Goal: Task Accomplishment & Management: Use online tool/utility

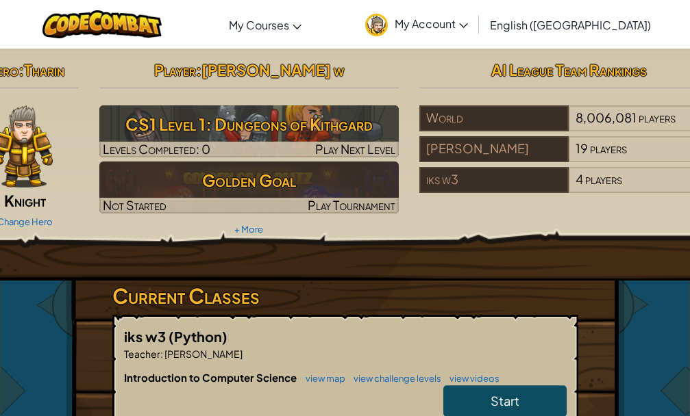
click at [468, 18] on span "My Account" at bounding box center [430, 23] width 73 height 14
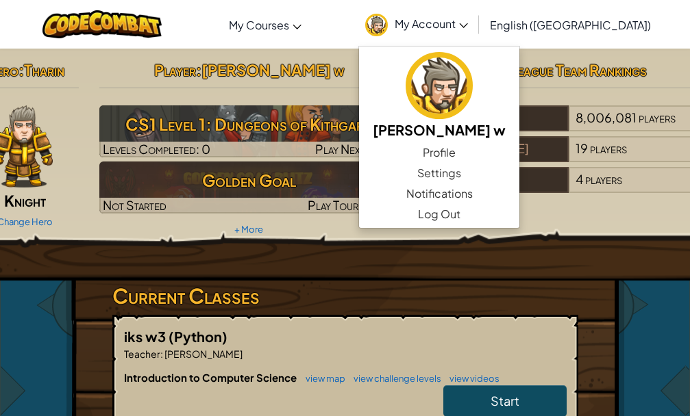
click at [383, 20] on div "Toggle navigation My Courses CodeCombat Classroom Ozaria Classroom AI League Es…" at bounding box center [345, 24] width 696 height 49
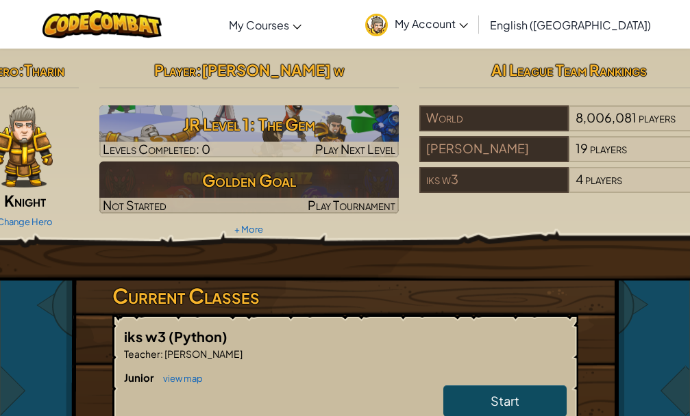
click at [481, 406] on link "Start" at bounding box center [504, 401] width 123 height 31
click at [478, 401] on link "Start" at bounding box center [504, 401] width 123 height 31
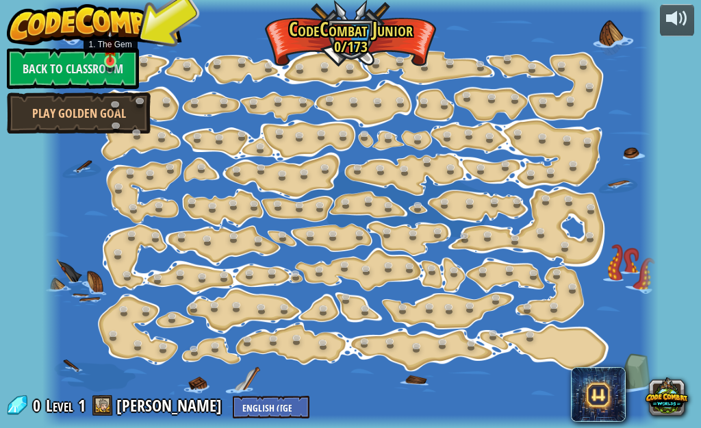
click at [109, 59] on img at bounding box center [110, 46] width 14 height 32
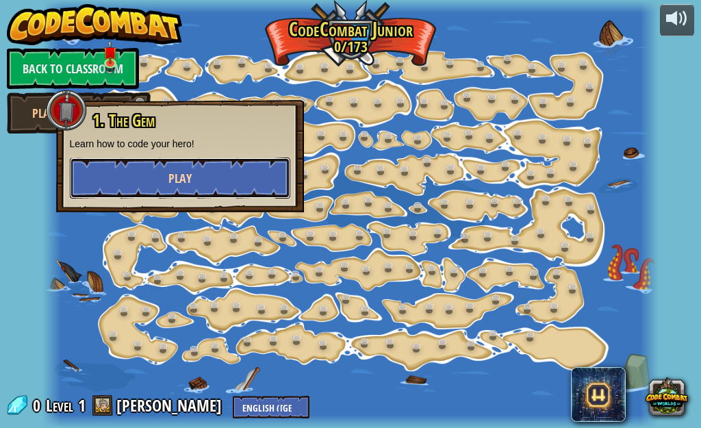
click at [242, 168] on button "Play" at bounding box center [180, 177] width 220 height 41
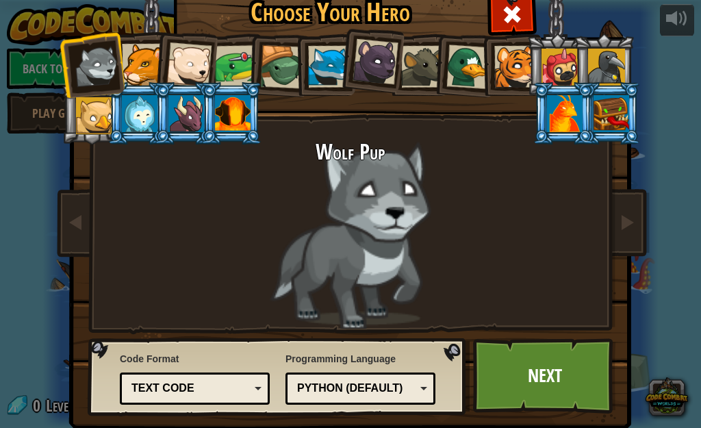
click at [177, 117] on div at bounding box center [186, 113] width 36 height 37
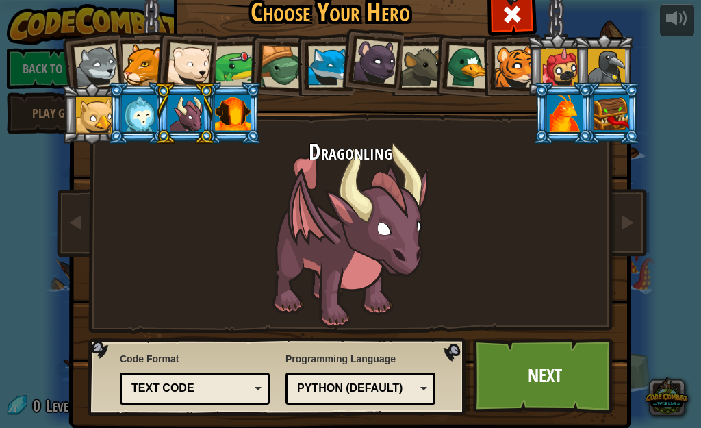
click at [230, 117] on div at bounding box center [233, 113] width 36 height 37
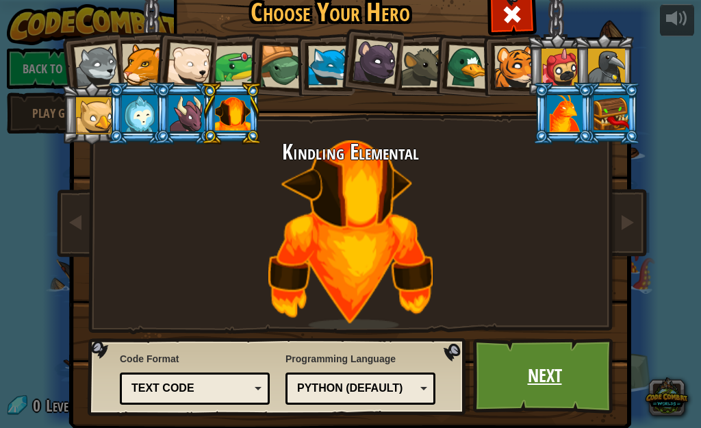
click at [538, 383] on link "Next" at bounding box center [544, 375] width 143 height 75
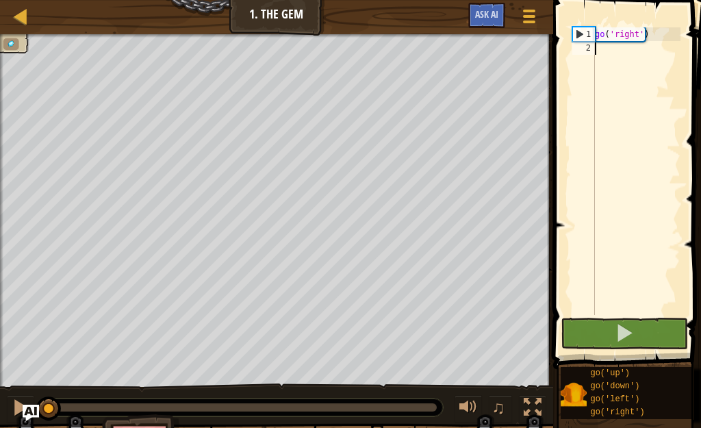
scroll to position [12, 0]
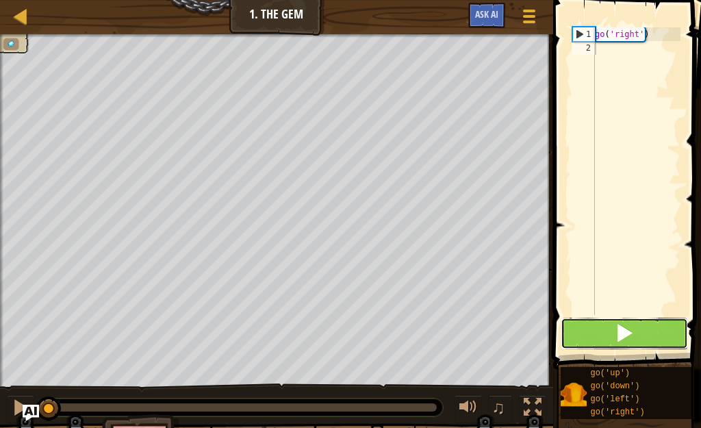
click at [620, 338] on span at bounding box center [624, 332] width 19 height 19
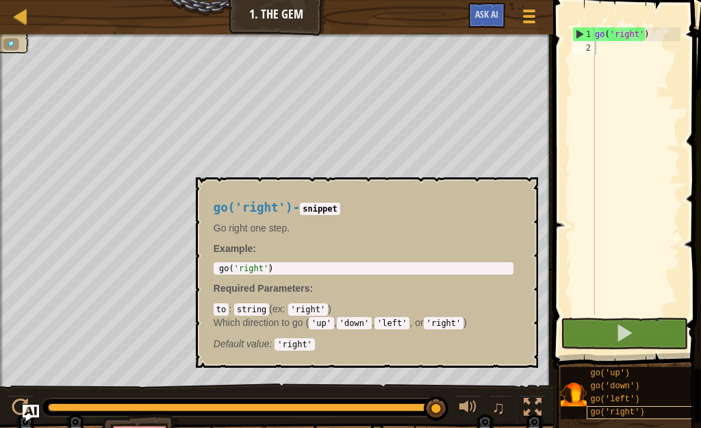
click at [643, 406] on div "go('right')" at bounding box center [643, 412] width 112 height 13
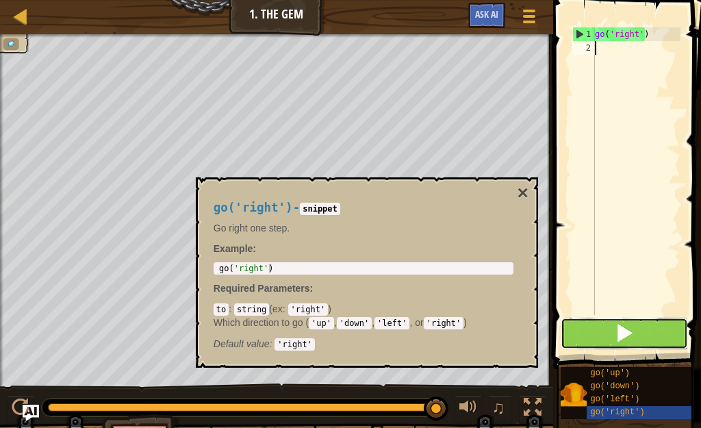
click at [636, 343] on button at bounding box center [624, 333] width 127 height 31
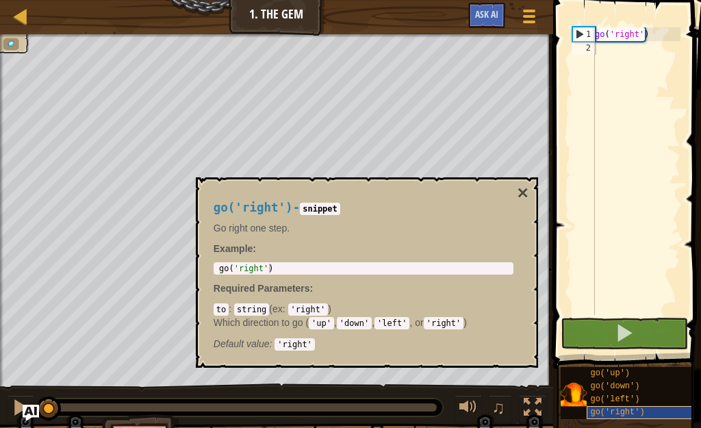
click at [626, 407] on span "go('right')" at bounding box center [617, 412] width 54 height 10
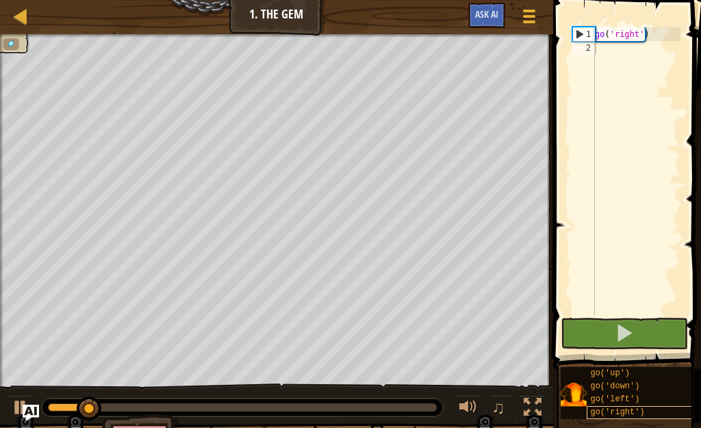
click at [626, 407] on span "go('right')" at bounding box center [617, 412] width 54 height 10
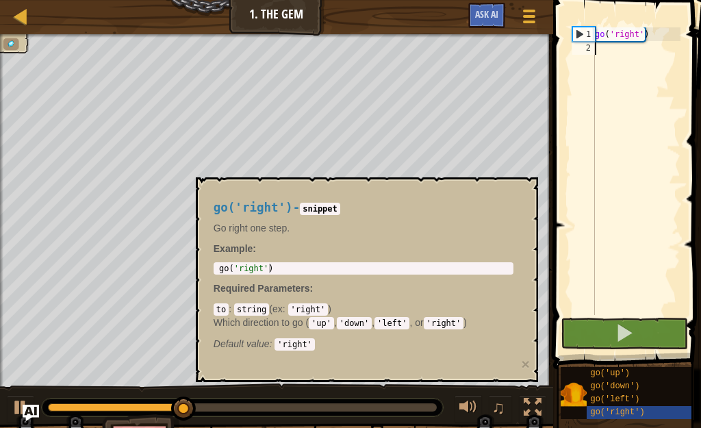
click at [608, 212] on div "go ( 'right' )" at bounding box center [636, 184] width 88 height 315
type textarea "g"
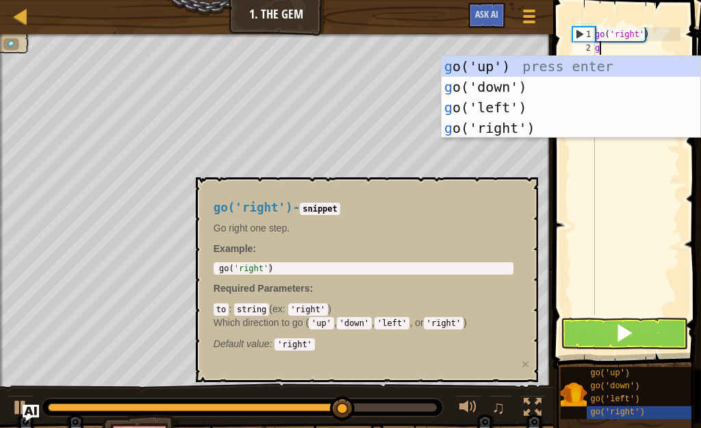
scroll to position [6, 0]
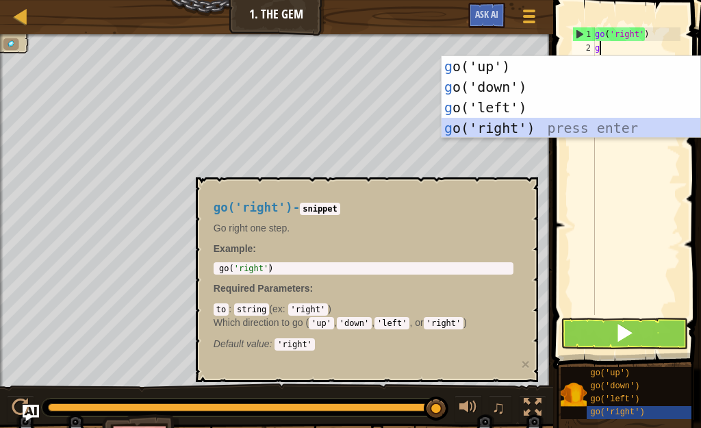
click at [560, 127] on div "g o('up') press enter g o('down') press enter g o('left') press enter g o('righ…" at bounding box center [571, 117] width 259 height 123
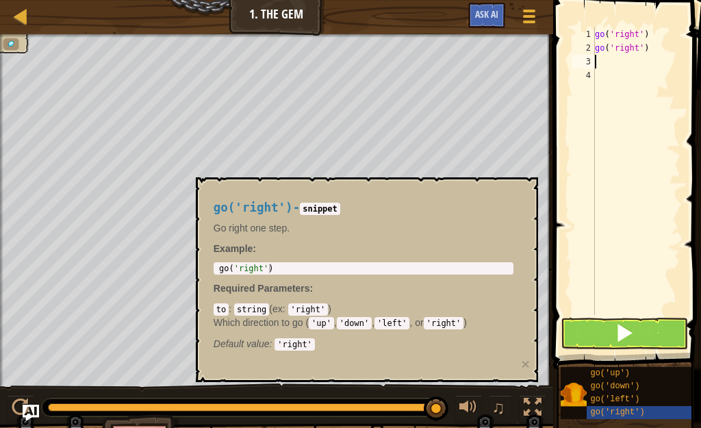
scroll to position [0, 0]
click at [276, 266] on div "go ( 'right' )" at bounding box center [363, 278] width 294 height 29
type textarea "go('right')"
click at [448, 0] on body "Map Junior 1. The Gem Game Menu Ask AI 1 הההההההההההההההההההההההההההההההההההההה…" at bounding box center [350, 0] width 701 height 0
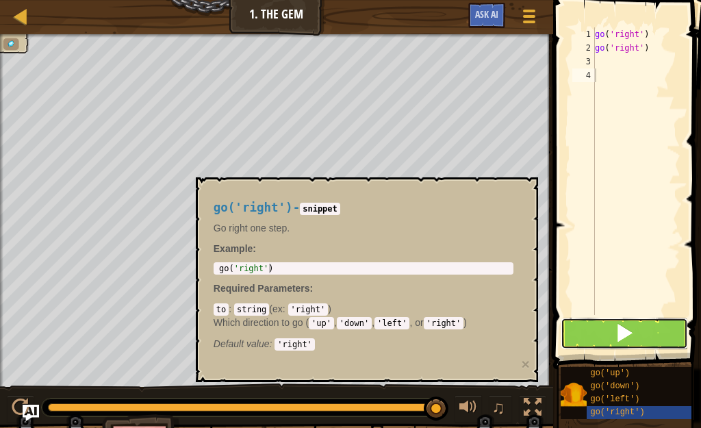
click at [609, 325] on button at bounding box center [624, 333] width 127 height 31
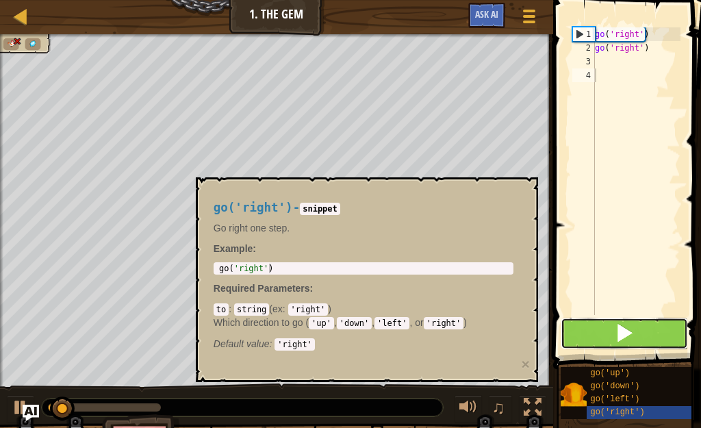
click at [609, 325] on button at bounding box center [624, 333] width 127 height 31
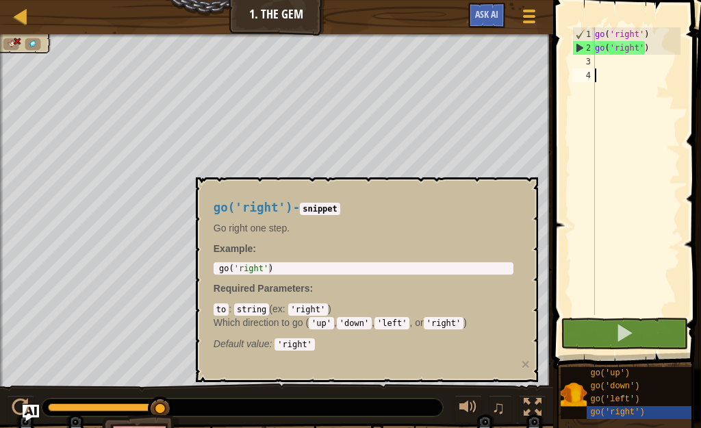
click at [379, 0] on body "Map Junior 1. The Gem Game Menu Ask AI 1 הההההההההההההההההההההההההההההההההההההה…" at bounding box center [350, 0] width 701 height 0
click at [269, 268] on div "go ( 'right' )" at bounding box center [363, 278] width 294 height 29
click at [628, 73] on div "go ( 'right' ) go ( 'right' )" at bounding box center [636, 184] width 88 height 315
click at [627, 73] on div "go ( 'right' ) go ( 'right' )" at bounding box center [636, 184] width 88 height 315
click at [611, 65] on div "go ( 'right' ) go ( 'right' )" at bounding box center [636, 184] width 88 height 315
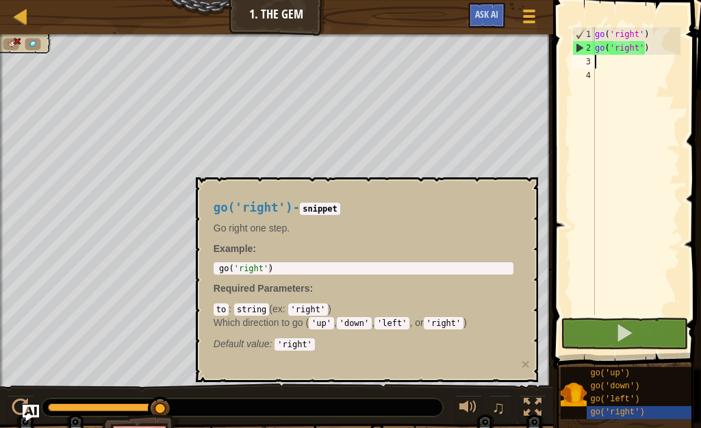
scroll to position [12, 0]
click at [325, 210] on code "snippet" at bounding box center [320, 209] width 40 height 12
click at [327, 208] on code "snippet" at bounding box center [320, 209] width 40 height 12
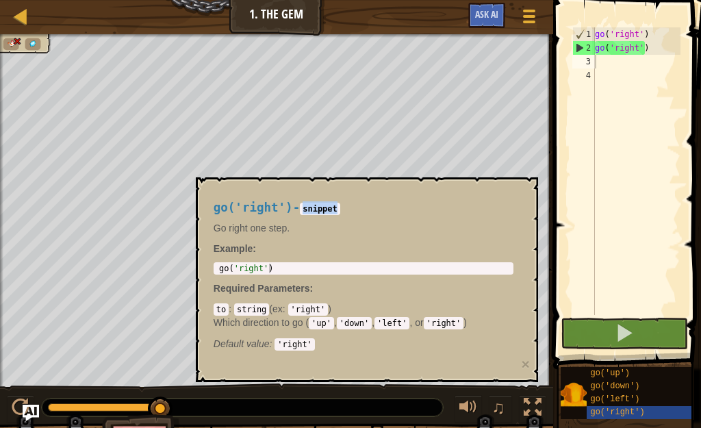
click at [327, 208] on code "snippet" at bounding box center [320, 209] width 40 height 12
click at [280, 272] on div "go ( 'right' )" at bounding box center [363, 278] width 294 height 29
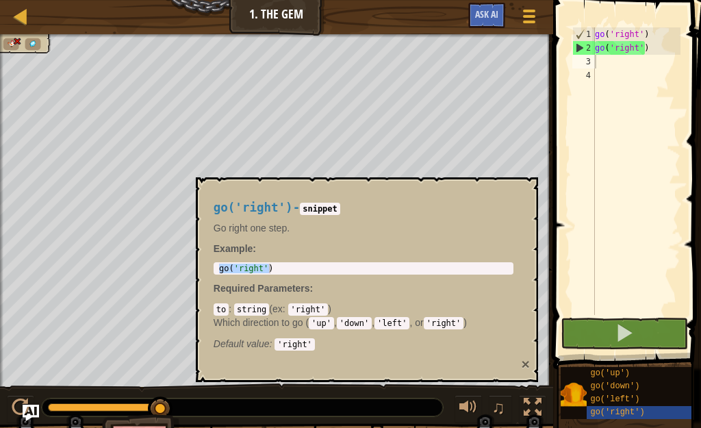
click at [526, 363] on button "×" at bounding box center [526, 364] width 8 height 14
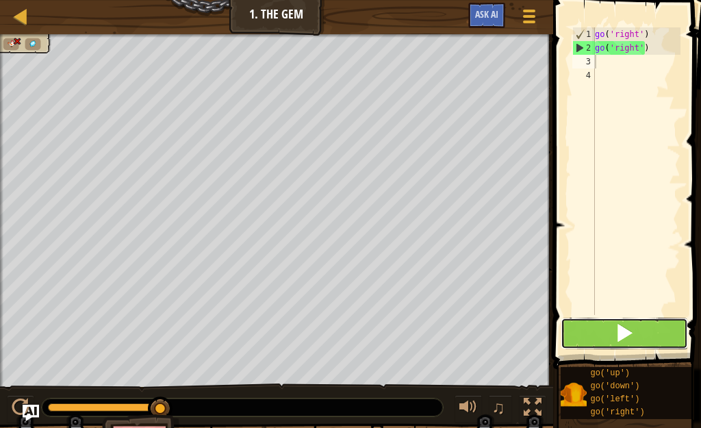
click at [605, 338] on button at bounding box center [624, 333] width 127 height 31
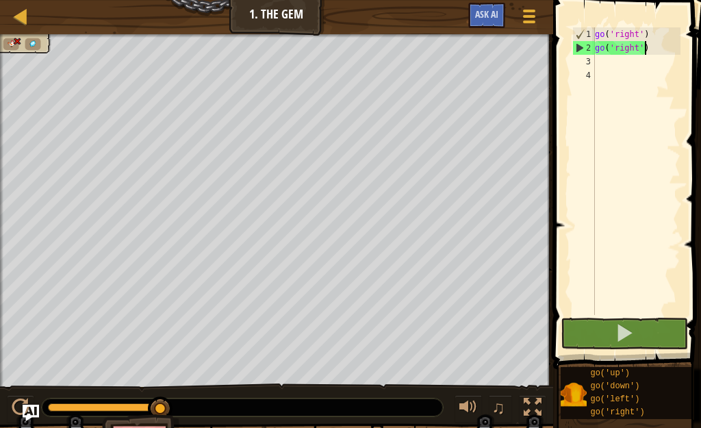
click at [644, 47] on div "go ( 'right' ) go ( 'right' )" at bounding box center [636, 184] width 88 height 315
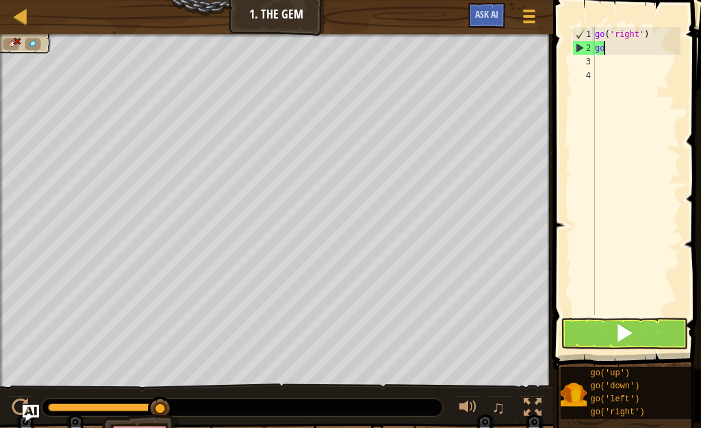
type textarea "g"
click at [607, 51] on div "go ( 'right' )" at bounding box center [636, 184] width 88 height 315
click at [607, 50] on div "go ( 'right' )" at bounding box center [636, 184] width 88 height 315
type textarea "g"
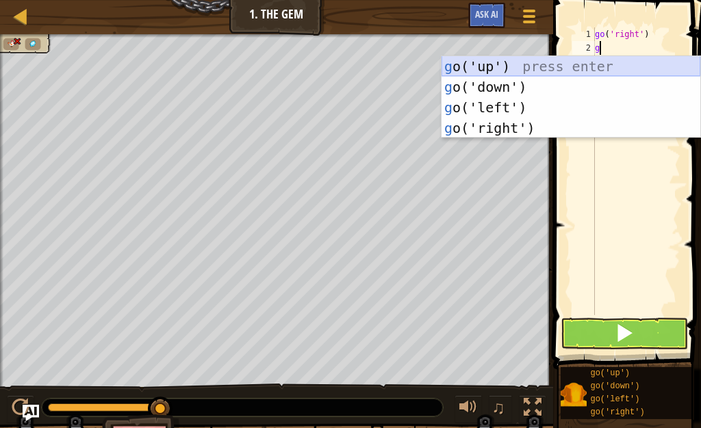
click at [566, 66] on div "g o('up') press enter g o('down') press enter g o('left') press enter g o('righ…" at bounding box center [571, 117] width 259 height 123
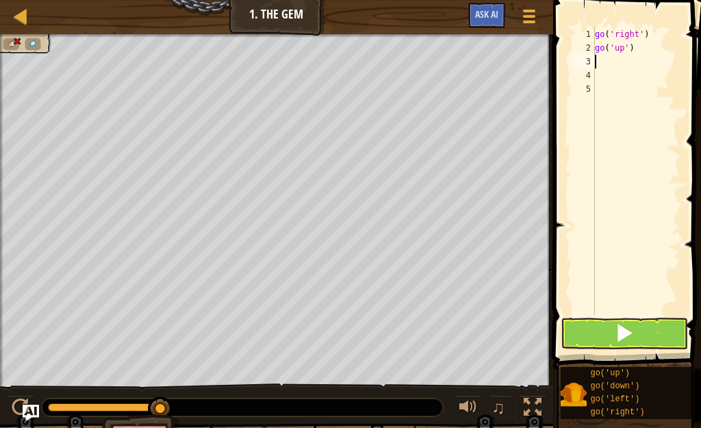
click at [277, 0] on html "Map Junior 1. The Gem Game Menu Ask AI 1 הההההההההההההההההההההההההההההההההההההה…" at bounding box center [350, 0] width 701 height 0
click at [631, 48] on div "go ( 'right' ) go ( 'up' )" at bounding box center [636, 184] width 88 height 315
type textarea "g"
click at [631, 48] on div "go ( 'right' )" at bounding box center [636, 184] width 88 height 315
drag, startPoint x: 161, startPoint y: 403, endPoint x: 34, endPoint y: 403, distance: 126.7
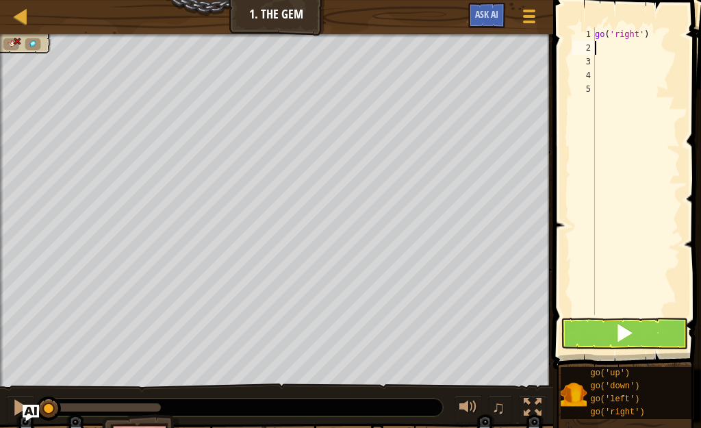
click at [34, 403] on div "♫" at bounding box center [276, 403] width 553 height 41
click at [644, 319] on button at bounding box center [624, 333] width 127 height 31
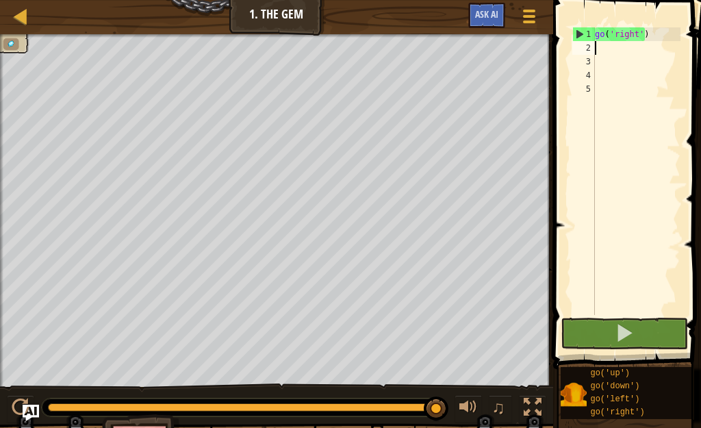
click at [602, 48] on div "go ( 'right' )" at bounding box center [636, 184] width 88 height 315
type textarea "g"
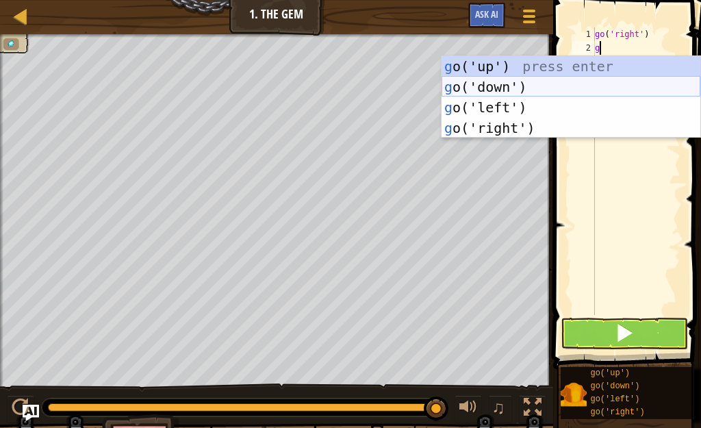
click at [576, 82] on div "g o('up') press enter g o('down') press enter g o('left') press enter g o('righ…" at bounding box center [571, 117] width 259 height 123
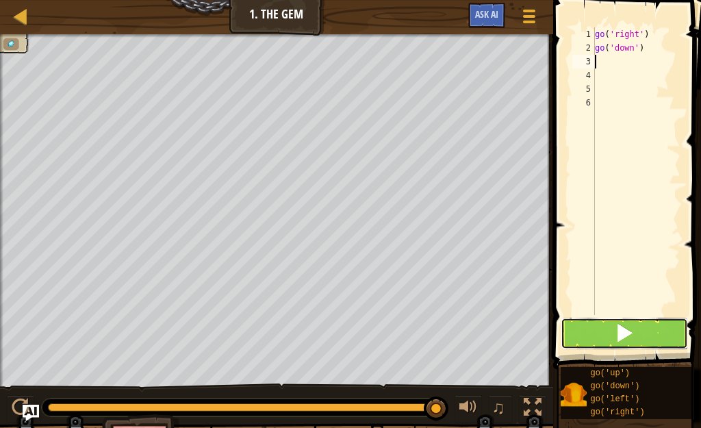
click at [596, 329] on button at bounding box center [624, 333] width 127 height 31
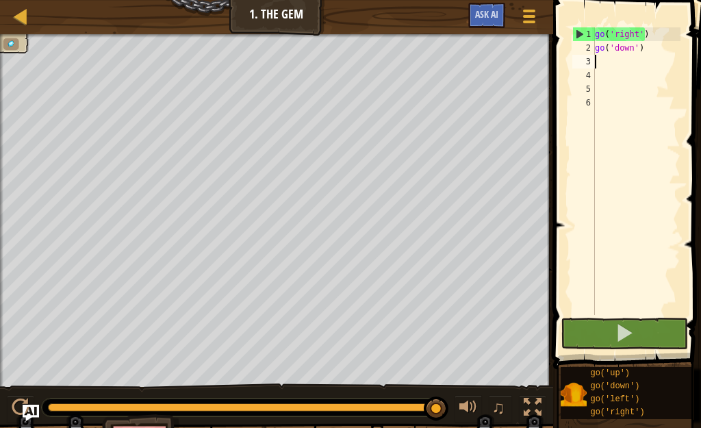
type textarea "g"
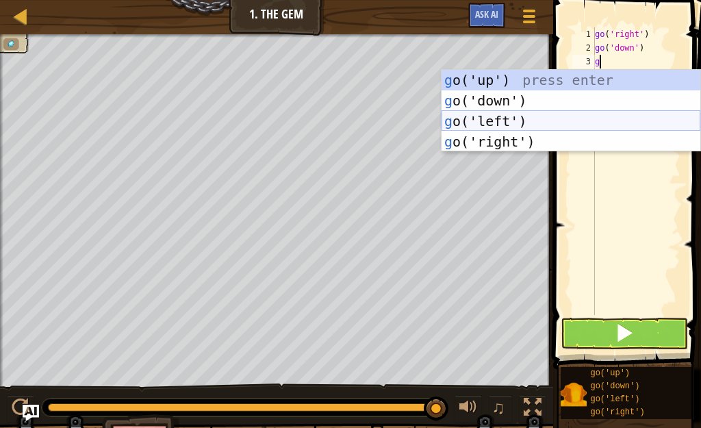
click at [551, 118] on div "g o('up') press enter g o('down') press enter g o('left') press enter g o('righ…" at bounding box center [571, 131] width 259 height 123
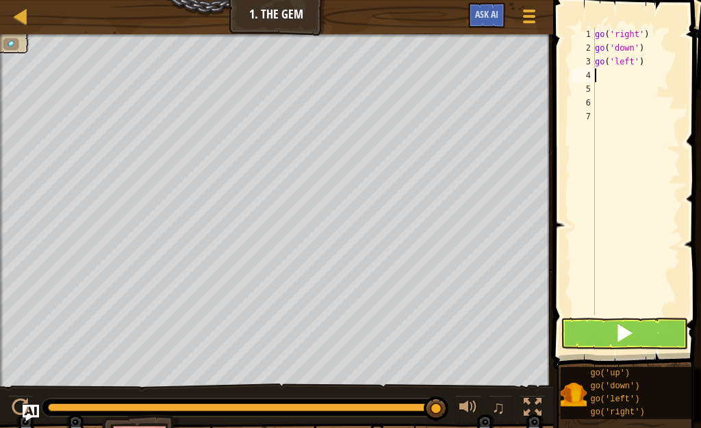
type textarea "g"
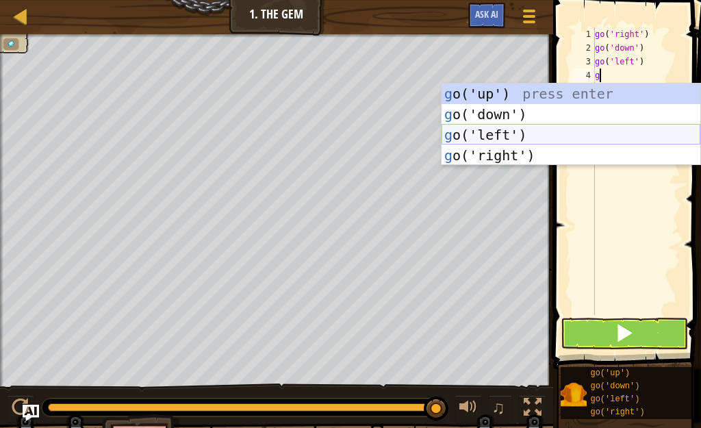
click at [594, 136] on div "g o('up') press enter g o('down') press enter g o('left') press enter g o('righ…" at bounding box center [571, 145] width 259 height 123
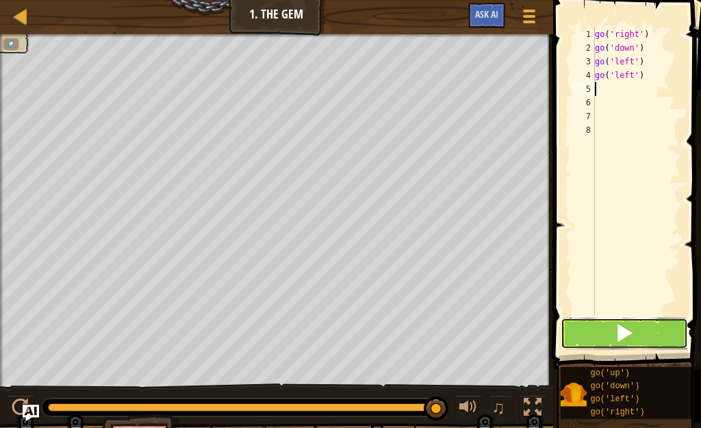
click at [610, 327] on button at bounding box center [624, 333] width 127 height 31
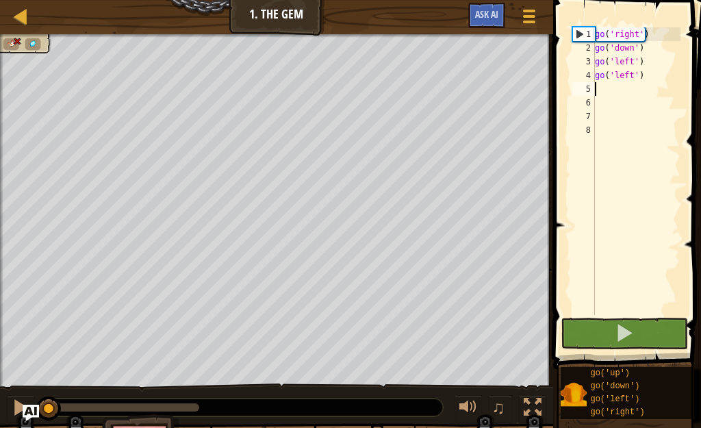
drag, startPoint x: 201, startPoint y: 406, endPoint x: 186, endPoint y: 437, distance: 34.0
click at [186, 0] on html "Map Junior 1. The Gem Game Menu Ask AI 1 הההההההההההההההההההההההההההההההההההההה…" at bounding box center [350, 0] width 701 height 0
drag, startPoint x: 182, startPoint y: 403, endPoint x: 23, endPoint y: 409, distance: 159.0
click at [23, 409] on div "Map Junior 1. The Gem Game Menu Ask AI 1 הההההההההההההההההההההההההההההההההההההה…" at bounding box center [350, 214] width 701 height 428
click at [642, 74] on div "go ( 'right' ) go ( 'down' ) go ( 'left' ) go ( 'left' )" at bounding box center [636, 184] width 88 height 315
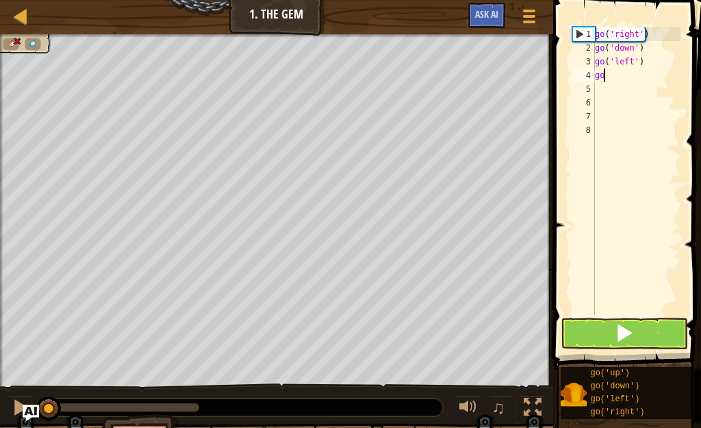
type textarea "g"
type textarea "go('left')"
click at [600, 74] on div "go ( 'right' ) go ( 'down' ) go ( 'left' )" at bounding box center [636, 184] width 88 height 315
type textarea "g"
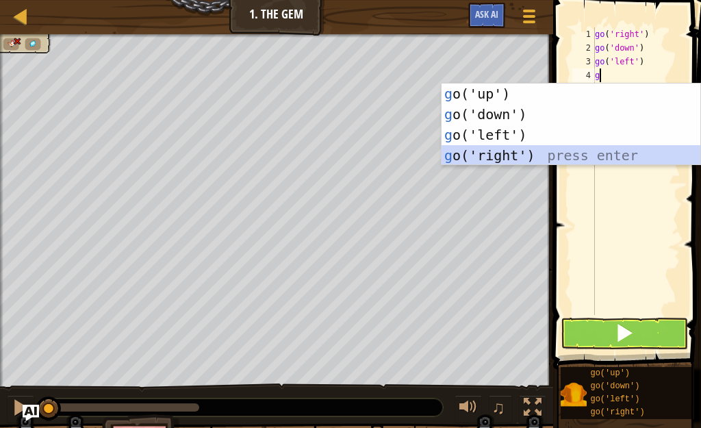
drag, startPoint x: 566, startPoint y: 151, endPoint x: 551, endPoint y: 153, distance: 15.3
click at [551, 153] on div "g o('up') press enter g o('down') press enter g o('left') press enter g o('righ…" at bounding box center [571, 145] width 259 height 123
click at [551, 153] on span at bounding box center [628, 164] width 159 height 409
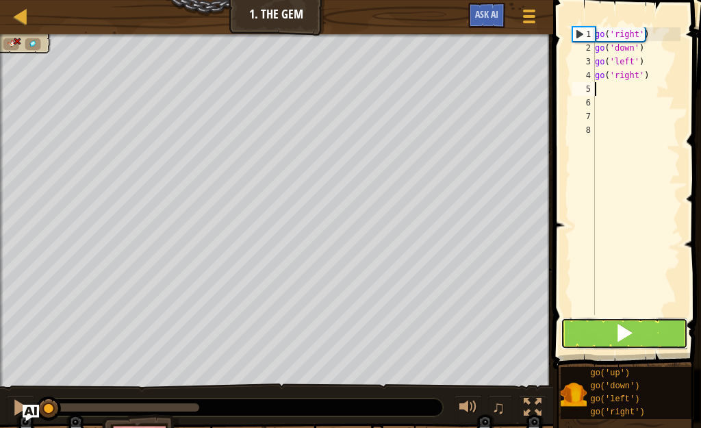
click at [614, 325] on button at bounding box center [624, 333] width 127 height 31
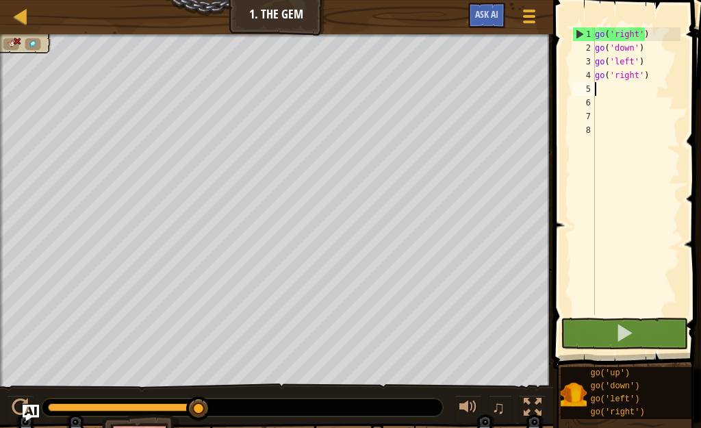
click at [659, 74] on div "go ( 'right' ) go ( 'down' ) go ( 'left' ) go ( 'right' )" at bounding box center [636, 184] width 88 height 315
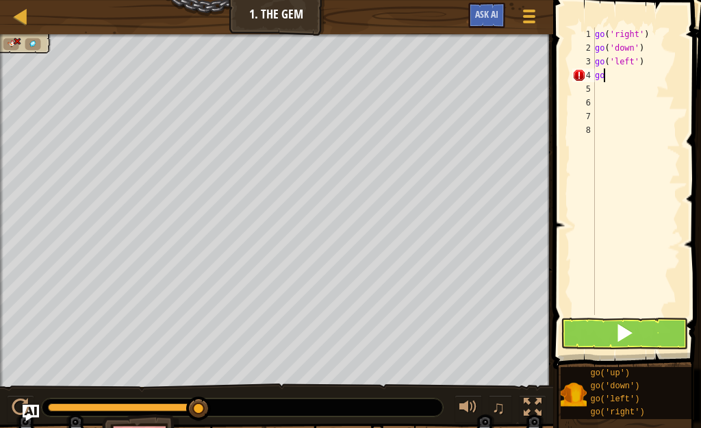
type textarea "g"
type textarea "go('left')"
type textarea "g"
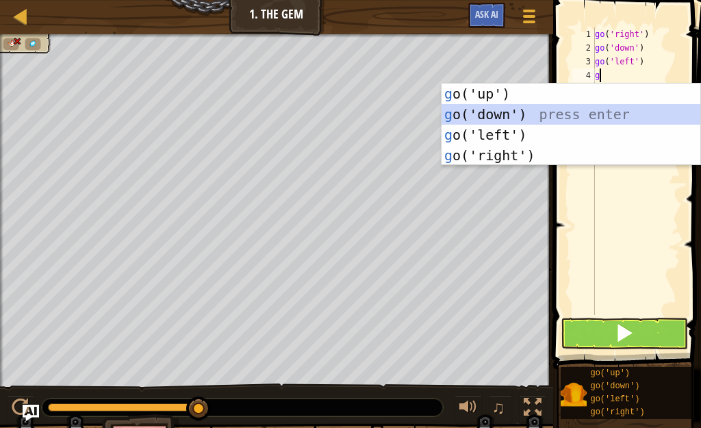
click at [522, 111] on div "g o('up') press enter g o('down') press enter g o('left') press enter g o('righ…" at bounding box center [571, 145] width 259 height 123
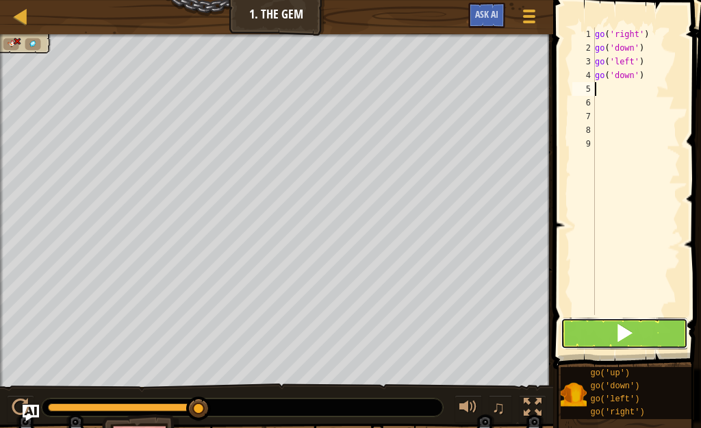
click at [627, 331] on span at bounding box center [624, 332] width 19 height 19
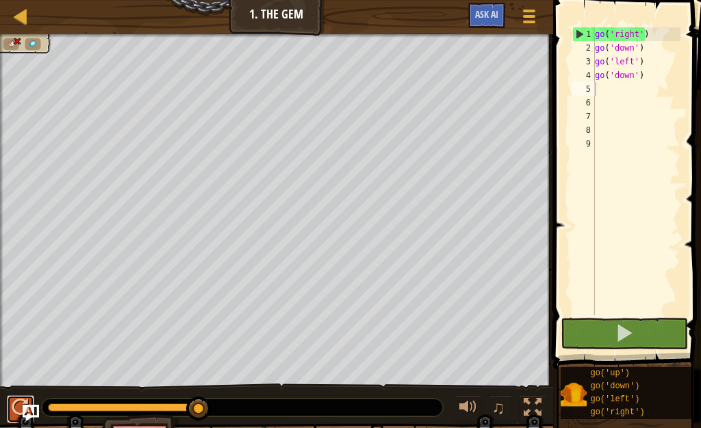
click at [12, 413] on div at bounding box center [21, 408] width 18 height 18
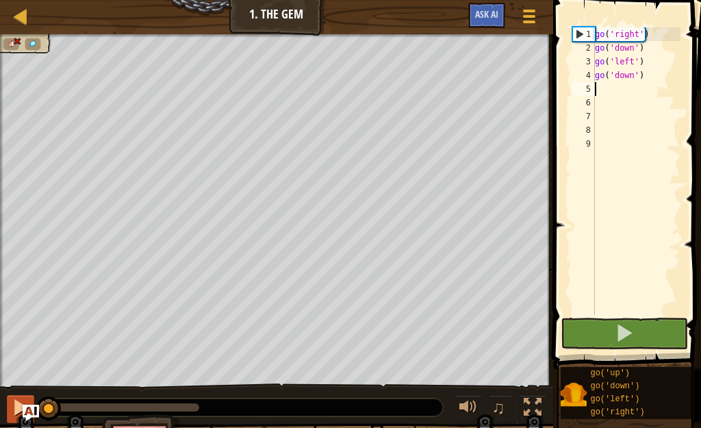
drag, startPoint x: 192, startPoint y: 407, endPoint x: 7, endPoint y: 405, distance: 185.6
click at [7, 405] on div "♫" at bounding box center [276, 403] width 553 height 41
click at [644, 77] on div "go ( 'right' ) go ( 'down' ) go ( 'left' ) go ( 'down' )" at bounding box center [636, 184] width 88 height 315
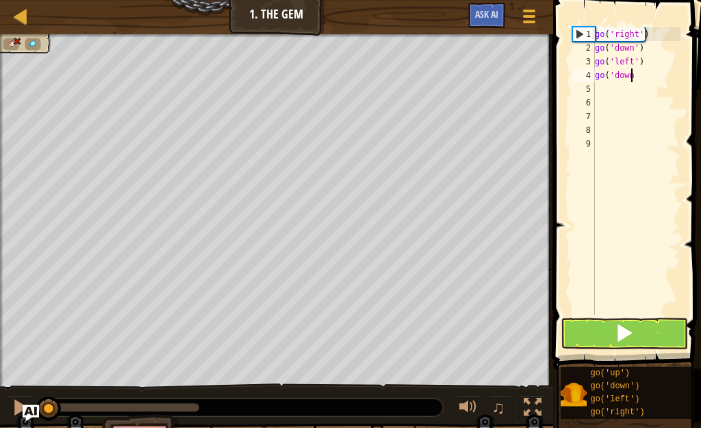
type textarea "g"
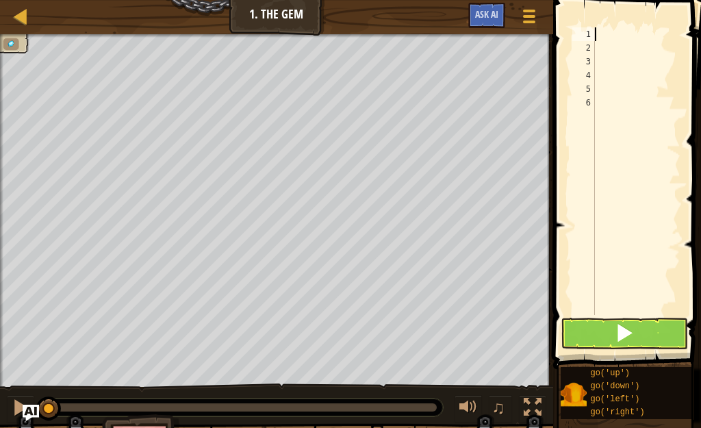
drag, startPoint x: 199, startPoint y: 408, endPoint x: 0, endPoint y: 408, distance: 198.6
click at [0, 408] on div "♫" at bounding box center [276, 403] width 553 height 41
type textarea "g"
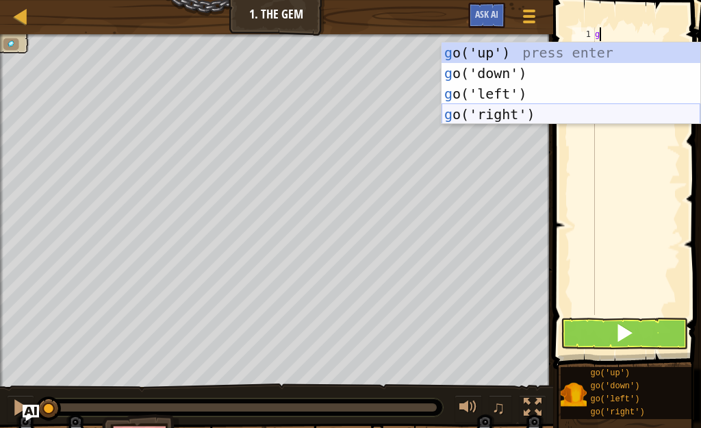
click at [584, 109] on div "g o('up') press enter g o('down') press enter g o('left') press enter g o('righ…" at bounding box center [571, 103] width 259 height 123
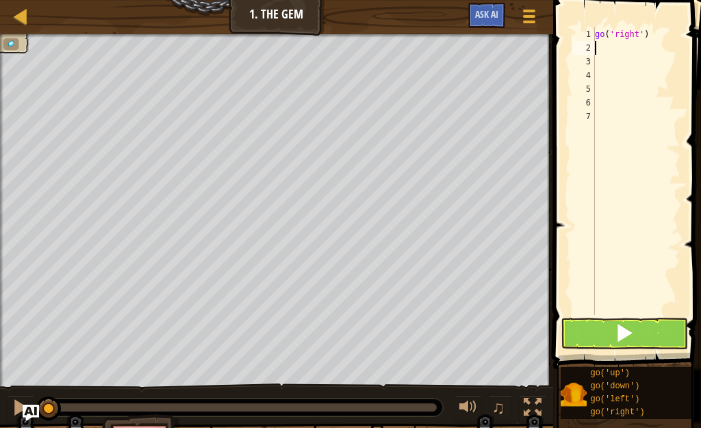
type textarea "g"
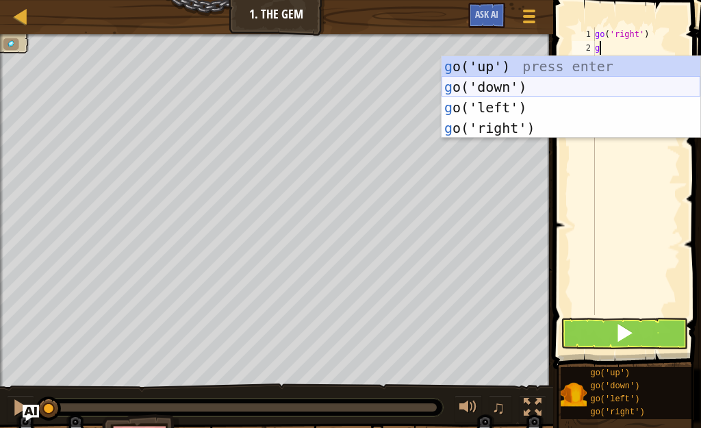
click at [530, 83] on div "g o('up') press enter g o('down') press enter g o('left') press enter g o('righ…" at bounding box center [571, 117] width 259 height 123
